Goal: Task Accomplishment & Management: Manage account settings

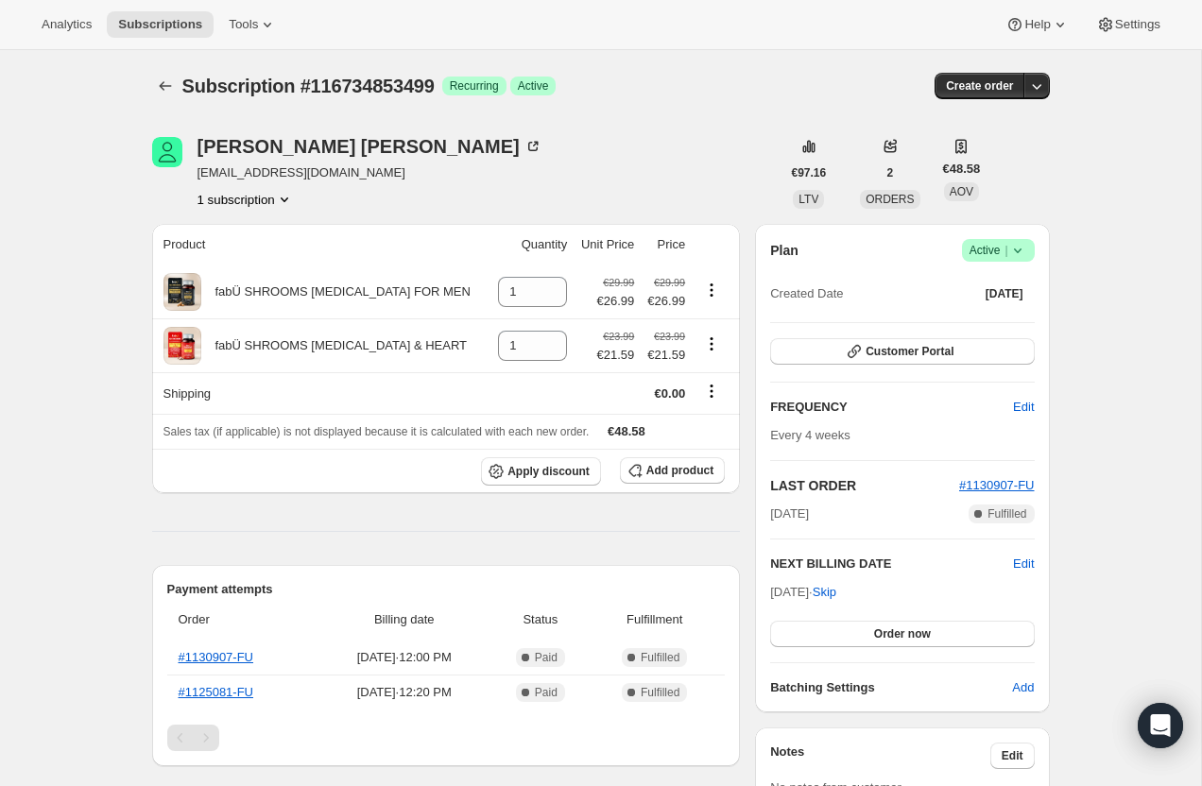
click at [1018, 251] on icon at bounding box center [1017, 251] width 8 height 5
click at [1003, 319] on span "Cancel subscription" at bounding box center [993, 320] width 107 height 14
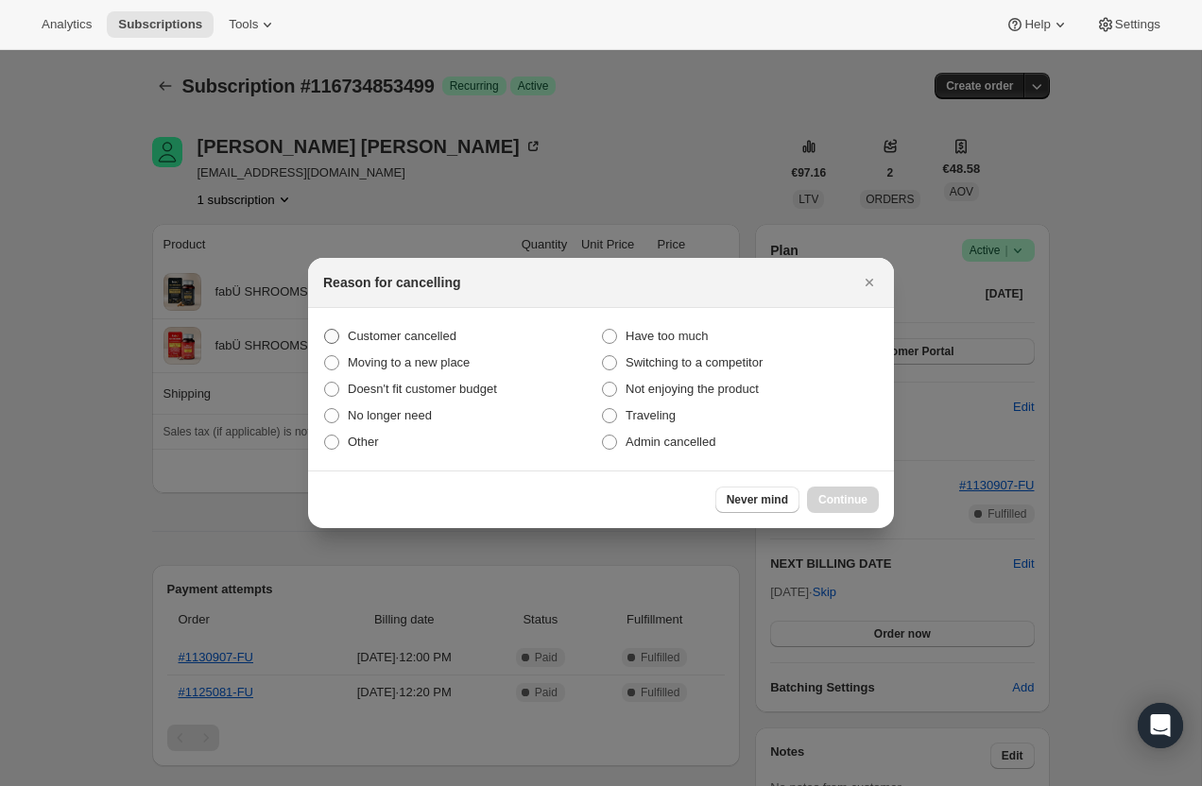
click at [471, 329] on label "Customer cancelled" at bounding box center [462, 336] width 278 height 26
click at [325, 329] on input "Customer cancelled" at bounding box center [324, 329] width 1 height 1
radio input "true"
click at [856, 507] on span "Continue" at bounding box center [843, 499] width 49 height 15
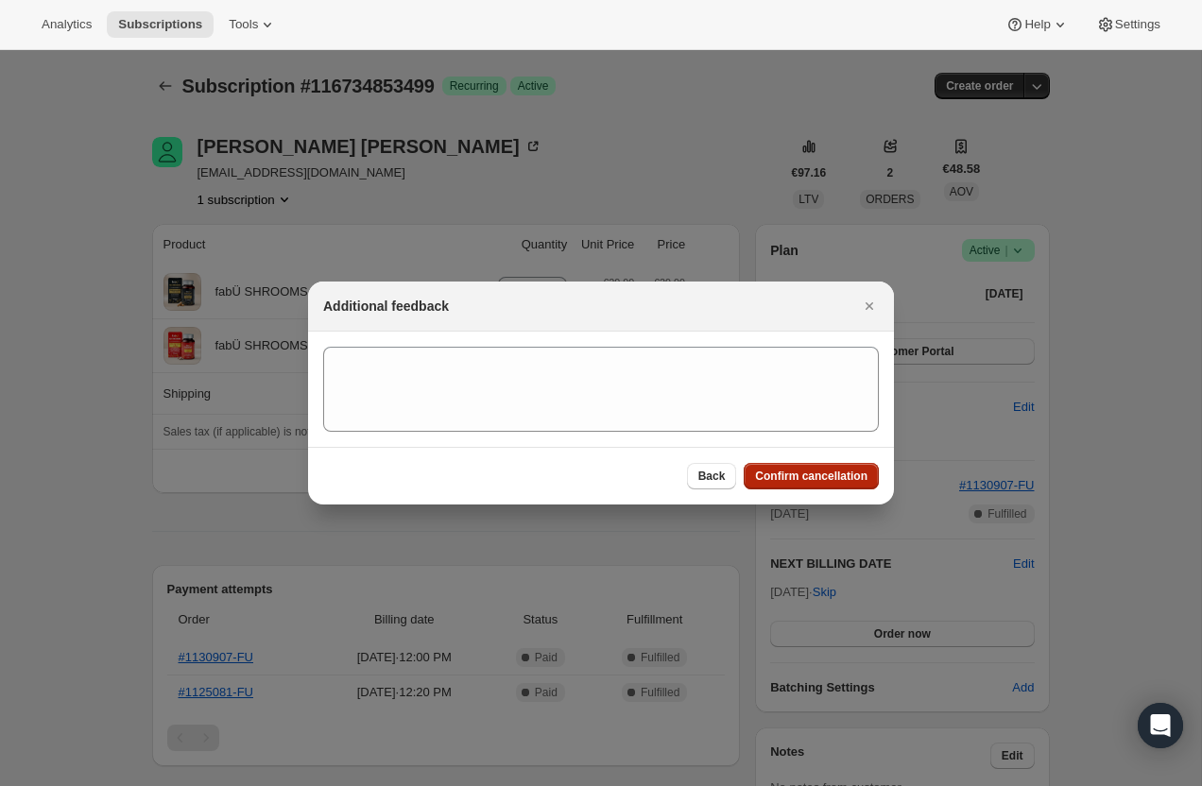
click at [840, 475] on span "Confirm cancellation" at bounding box center [811, 476] width 112 height 15
